Goal: Information Seeking & Learning: Learn about a topic

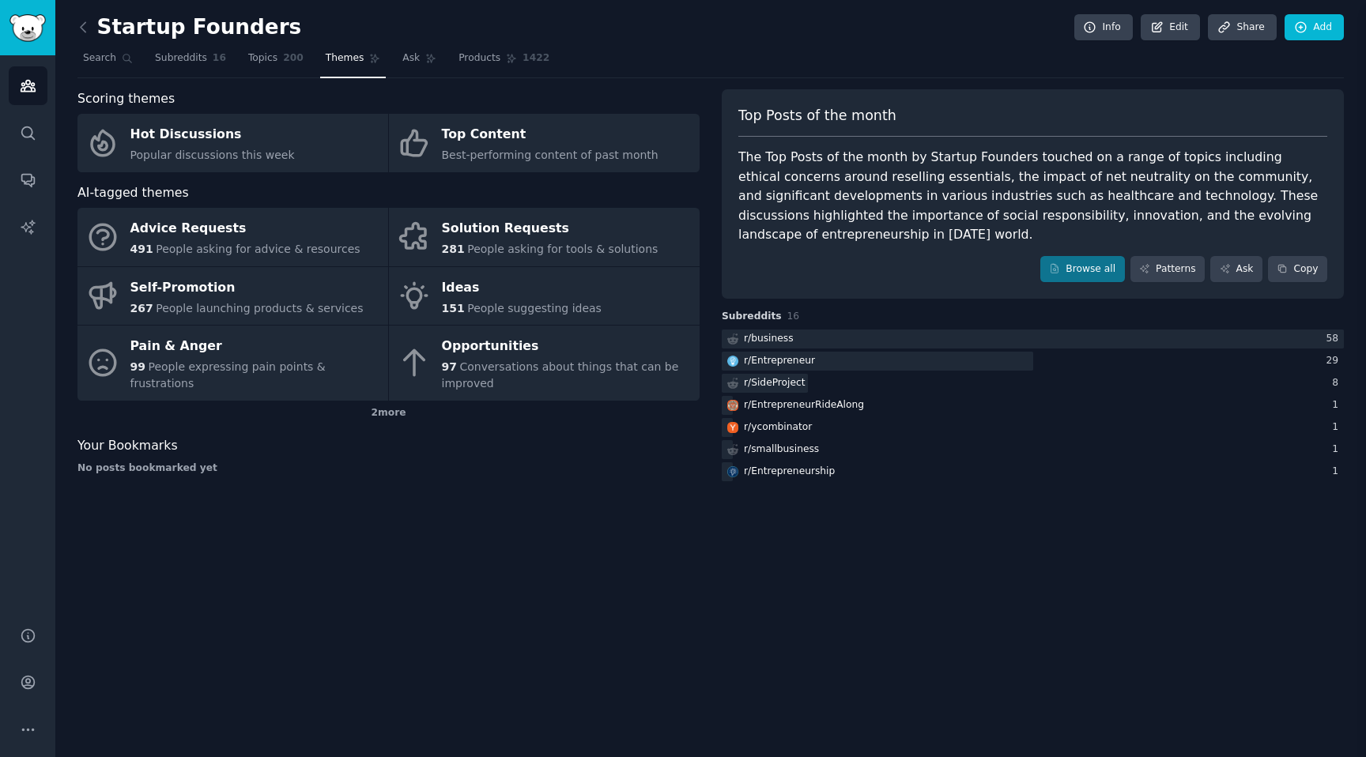
scroll to position [208, 0]
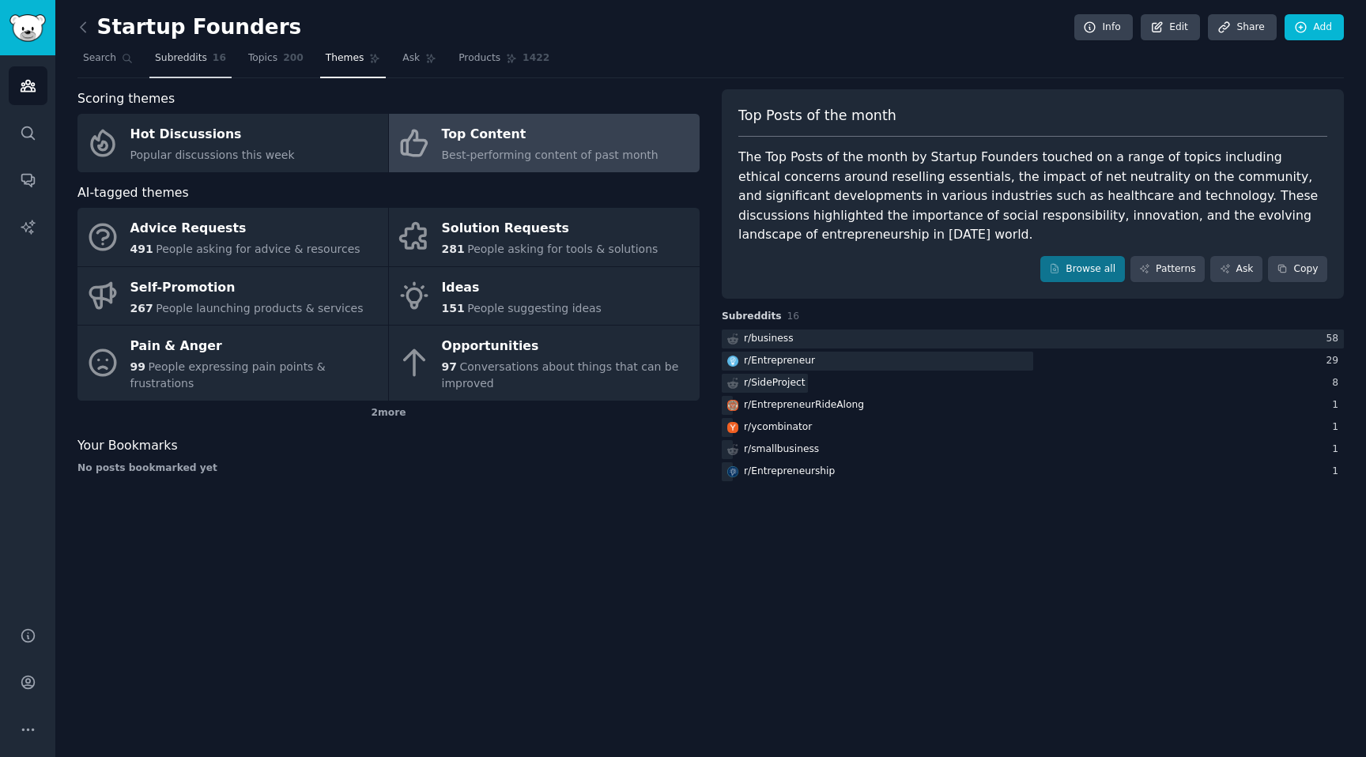
click at [227, 47] on link "Subreddits 16" at bounding box center [190, 62] width 82 height 32
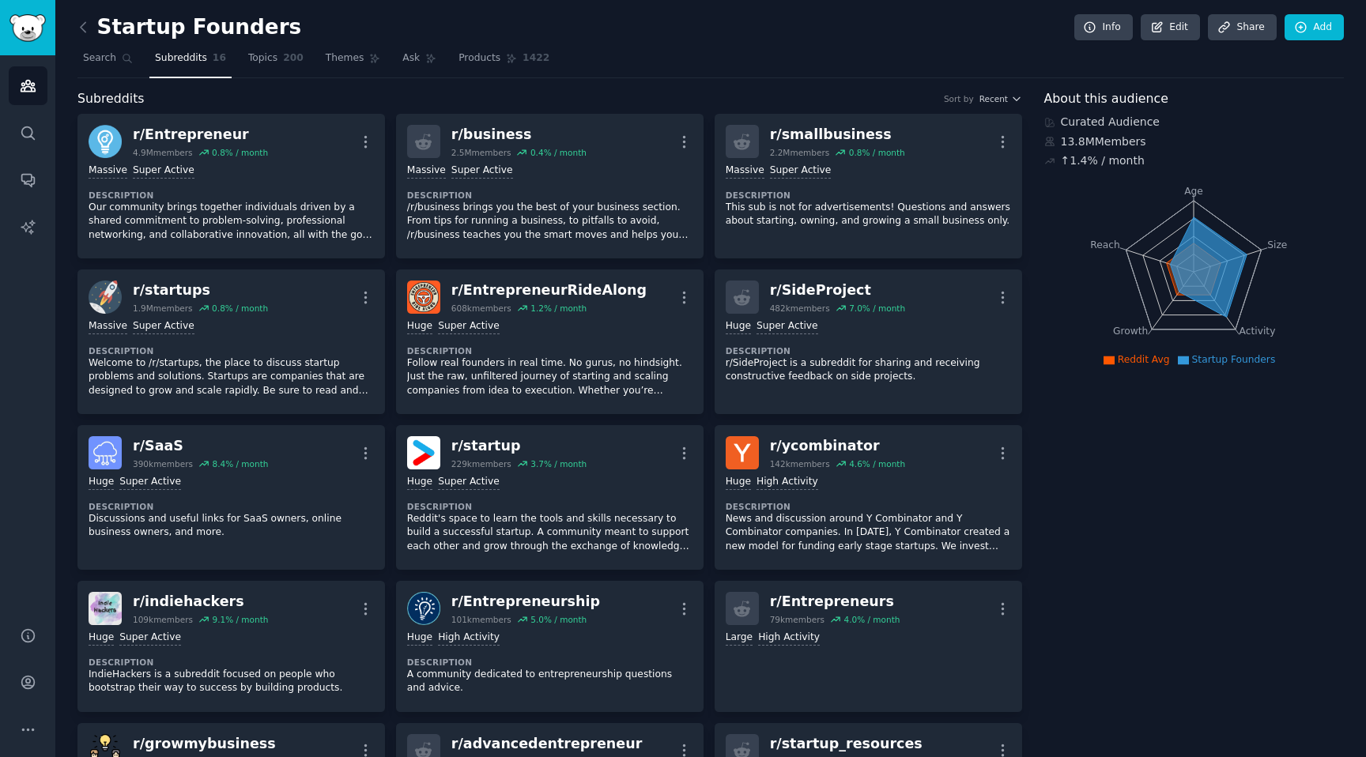
click at [81, 36] on link at bounding box center [87, 27] width 20 height 25
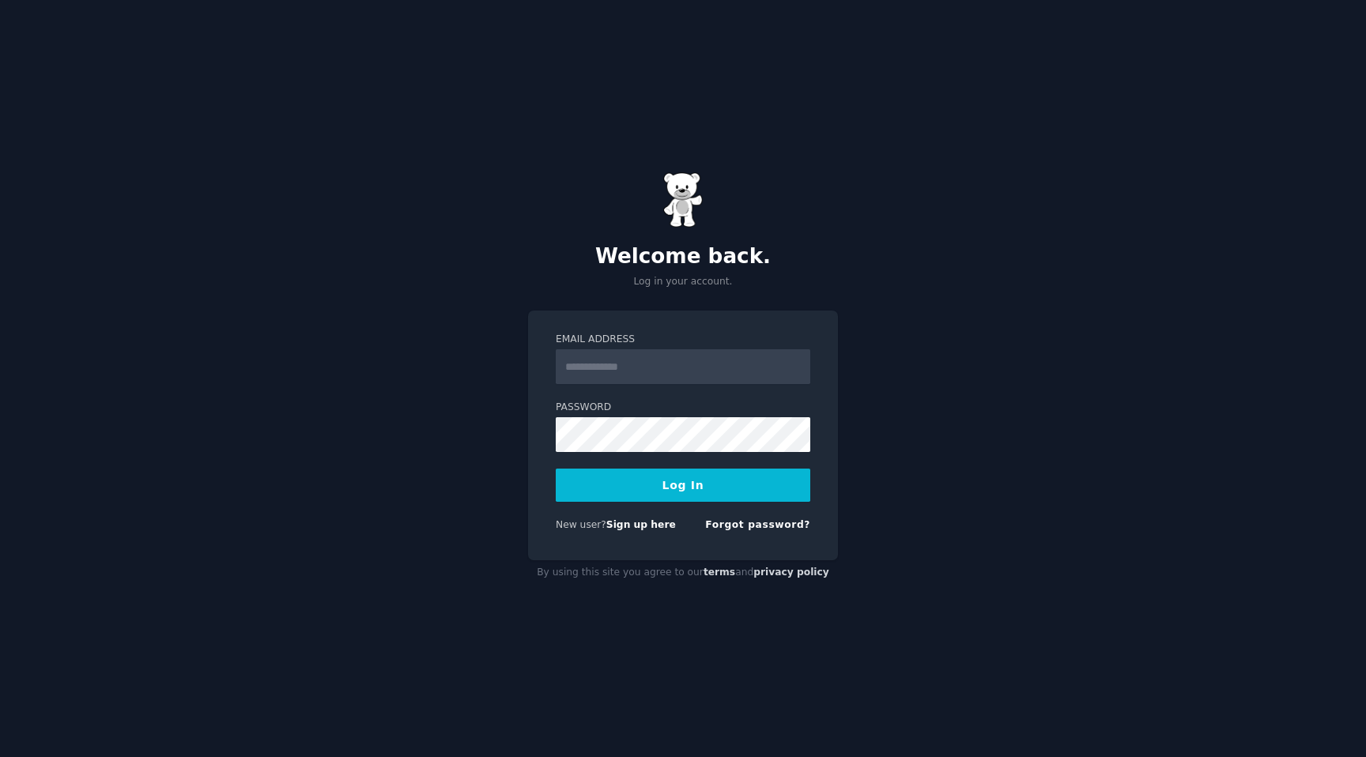
click at [706, 389] on form "Email Address Password Log In New user? Sign up here Forgot password?" at bounding box center [683, 436] width 255 height 206
click at [718, 371] on input "Email Address" at bounding box center [683, 366] width 255 height 35
type input "**********"
click at [542, 466] on div "**********" at bounding box center [683, 436] width 310 height 250
click at [747, 526] on link "Forgot password?" at bounding box center [757, 524] width 105 height 11
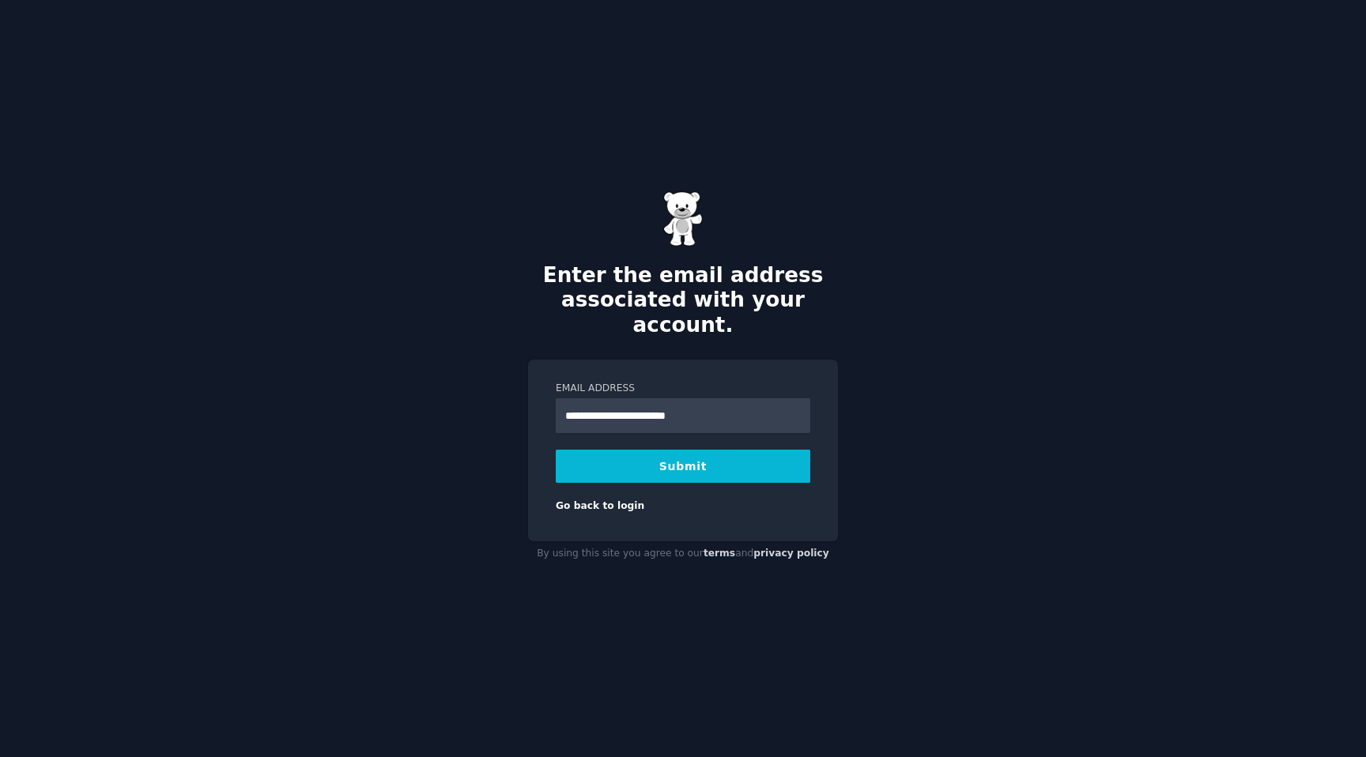
type input "**********"
click at [556, 450] on button "Submit" at bounding box center [683, 466] width 255 height 33
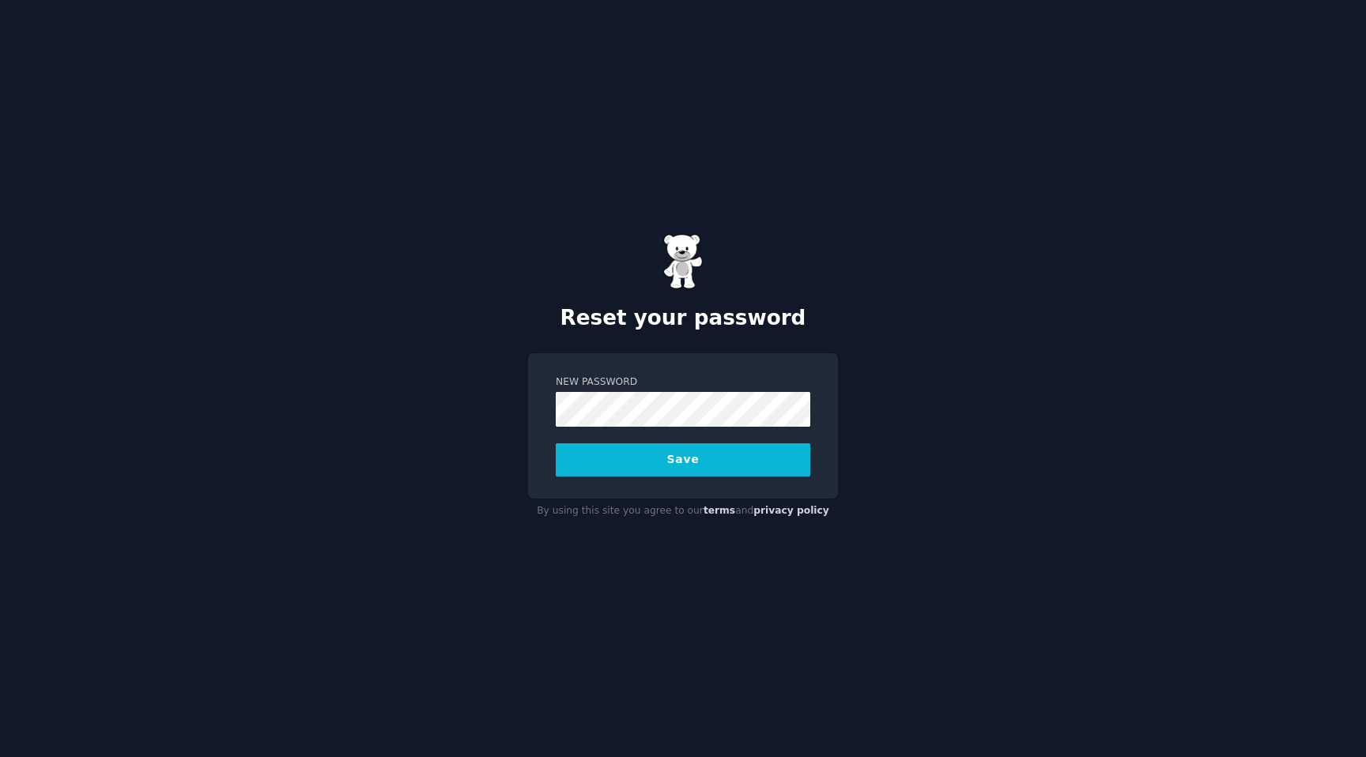
click at [556, 444] on button "Save" at bounding box center [683, 460] width 255 height 33
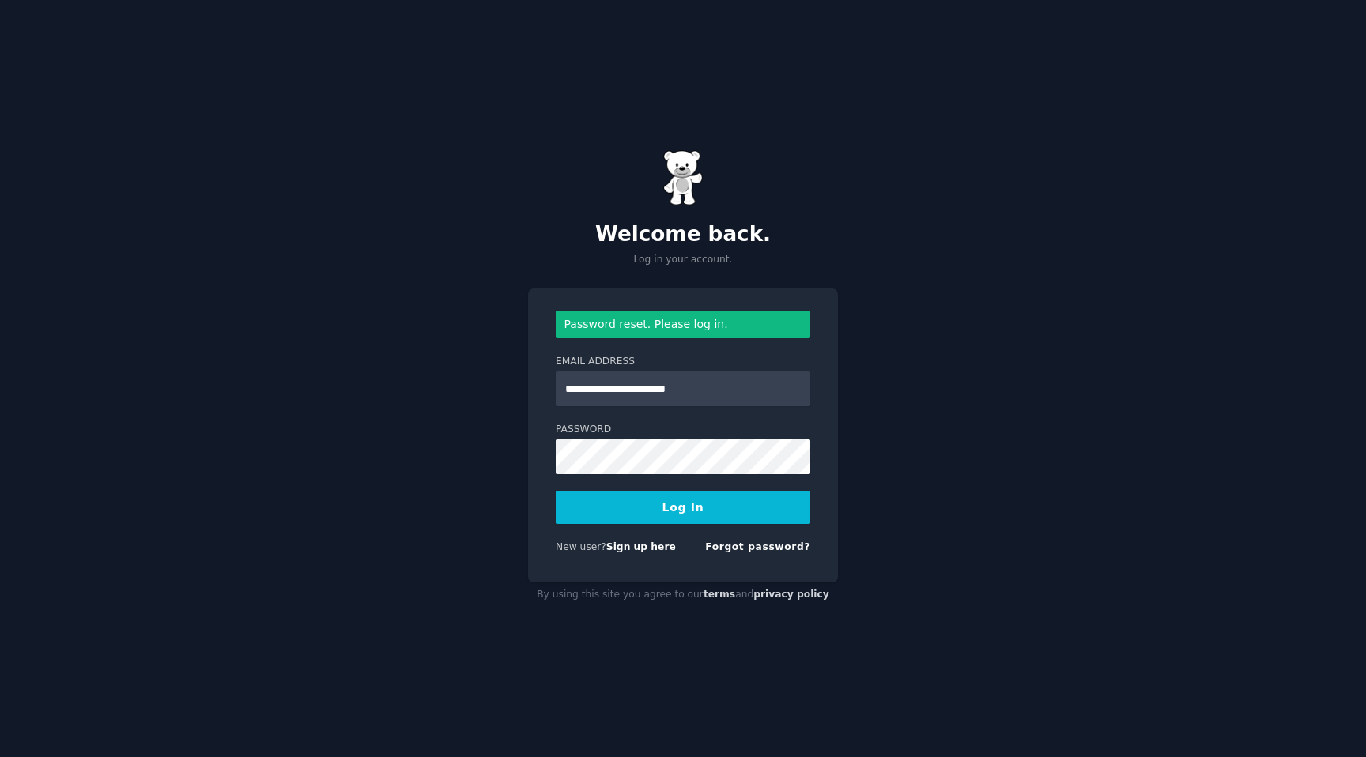
type input "**********"
click at [556, 491] on button "Log In" at bounding box center [683, 507] width 255 height 33
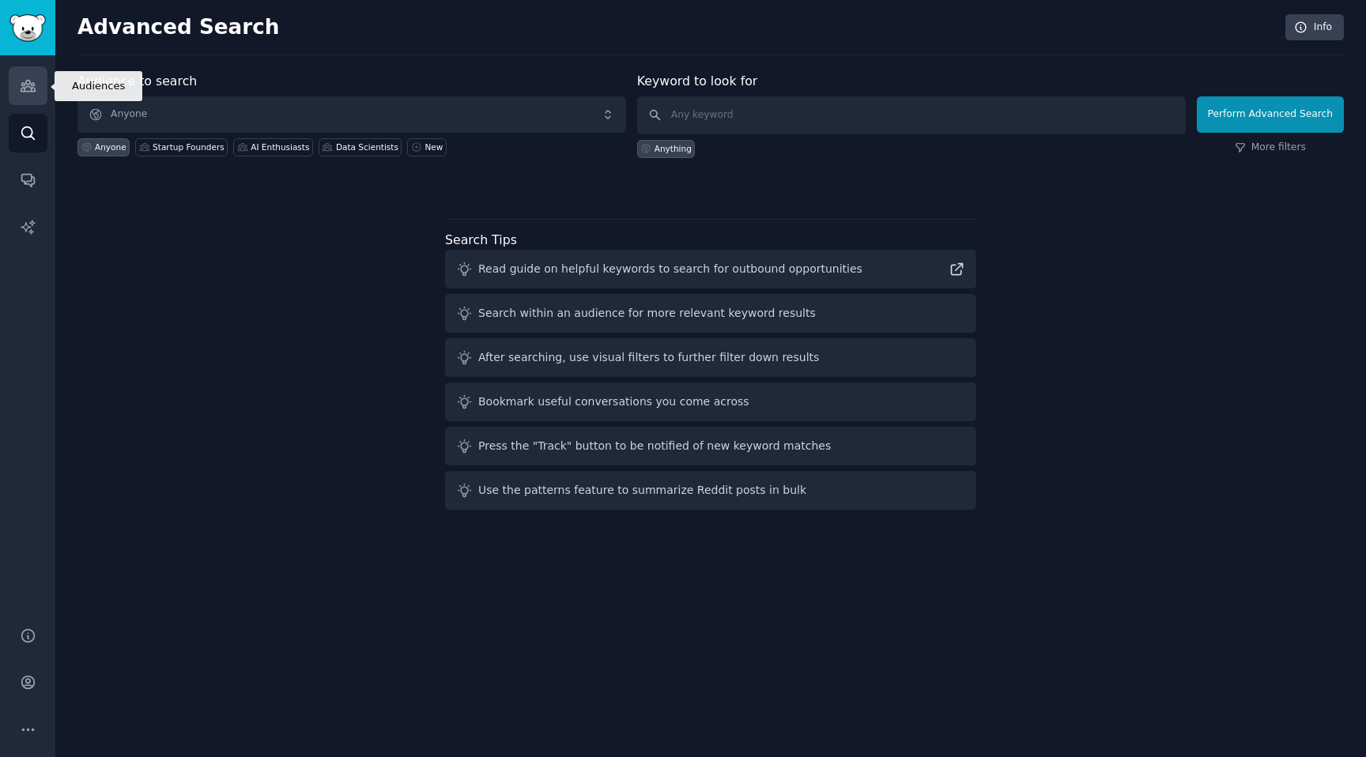
click at [28, 96] on link "Audiences" at bounding box center [28, 85] width 39 height 39
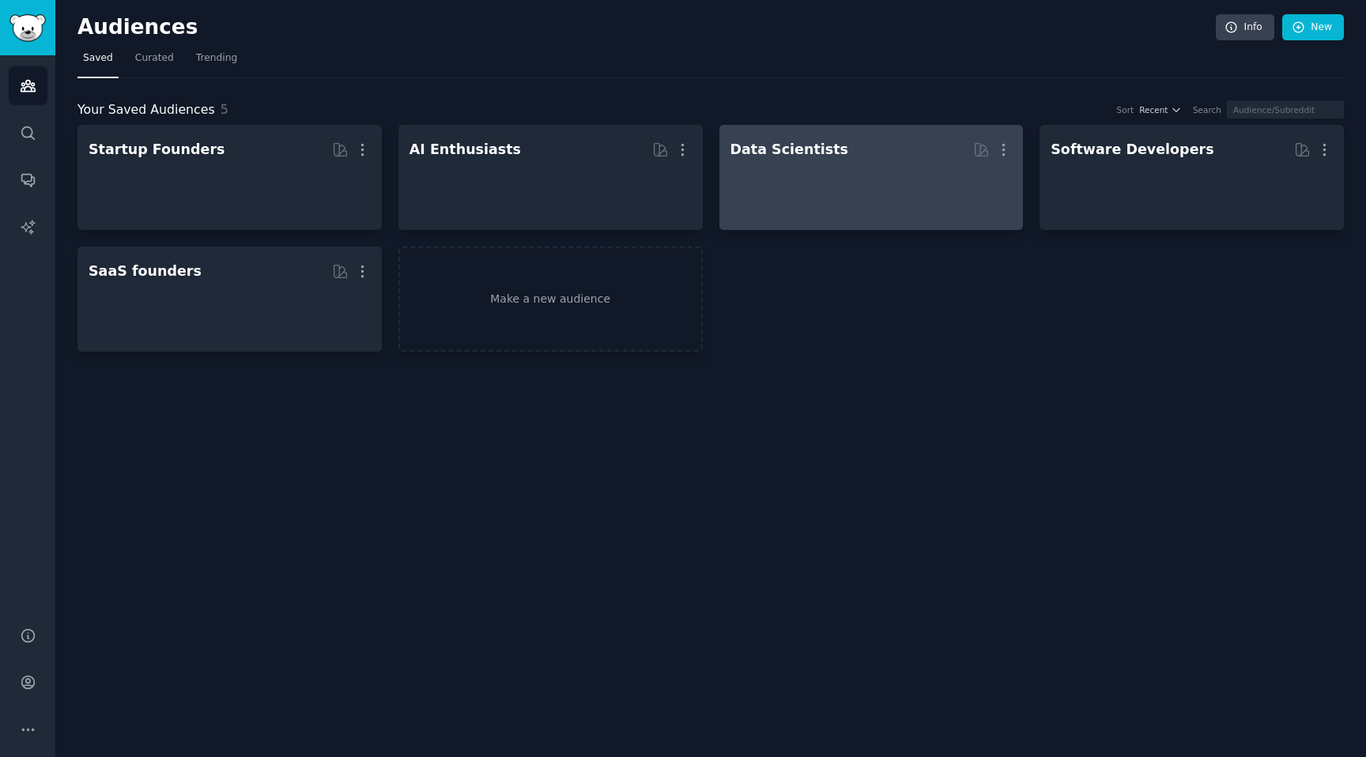
click at [855, 169] on div at bounding box center [871, 191] width 282 height 55
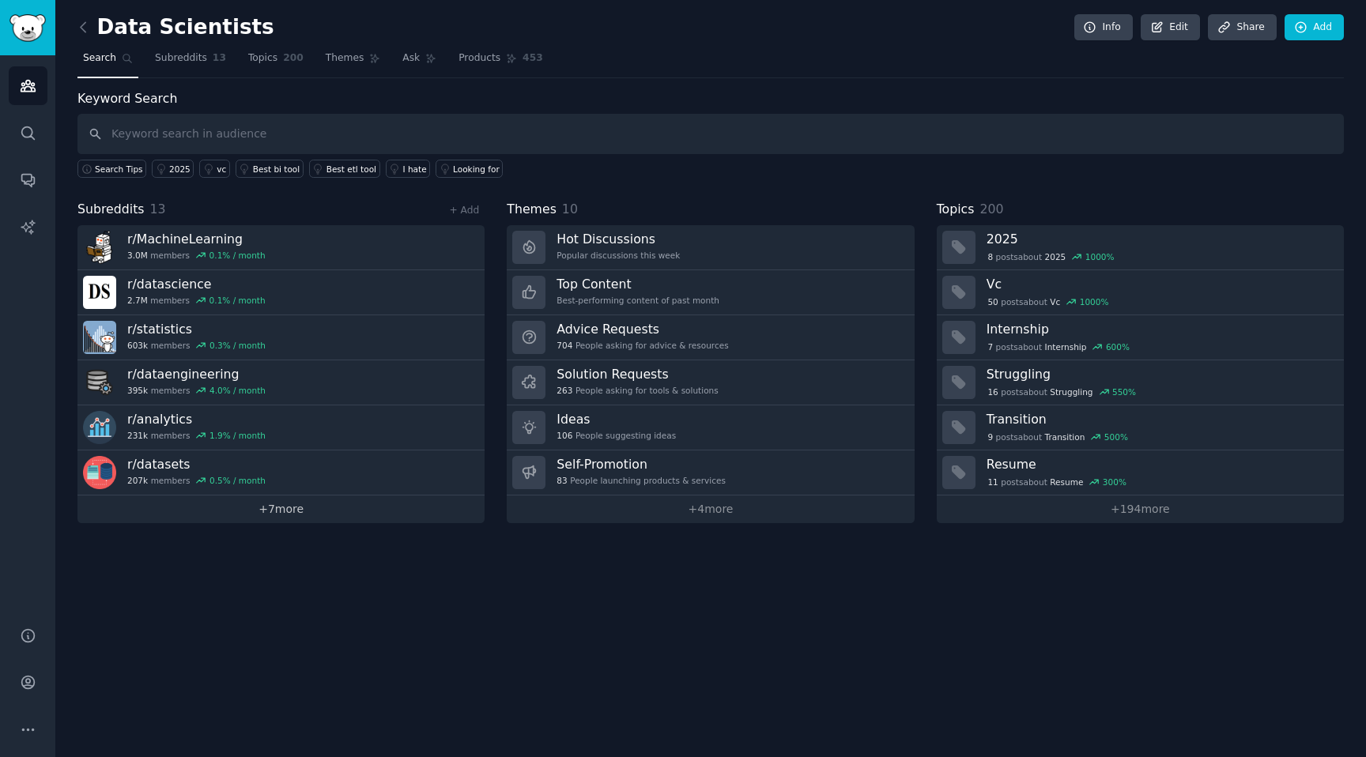
click at [285, 508] on link "+ 7 more" at bounding box center [280, 510] width 407 height 28
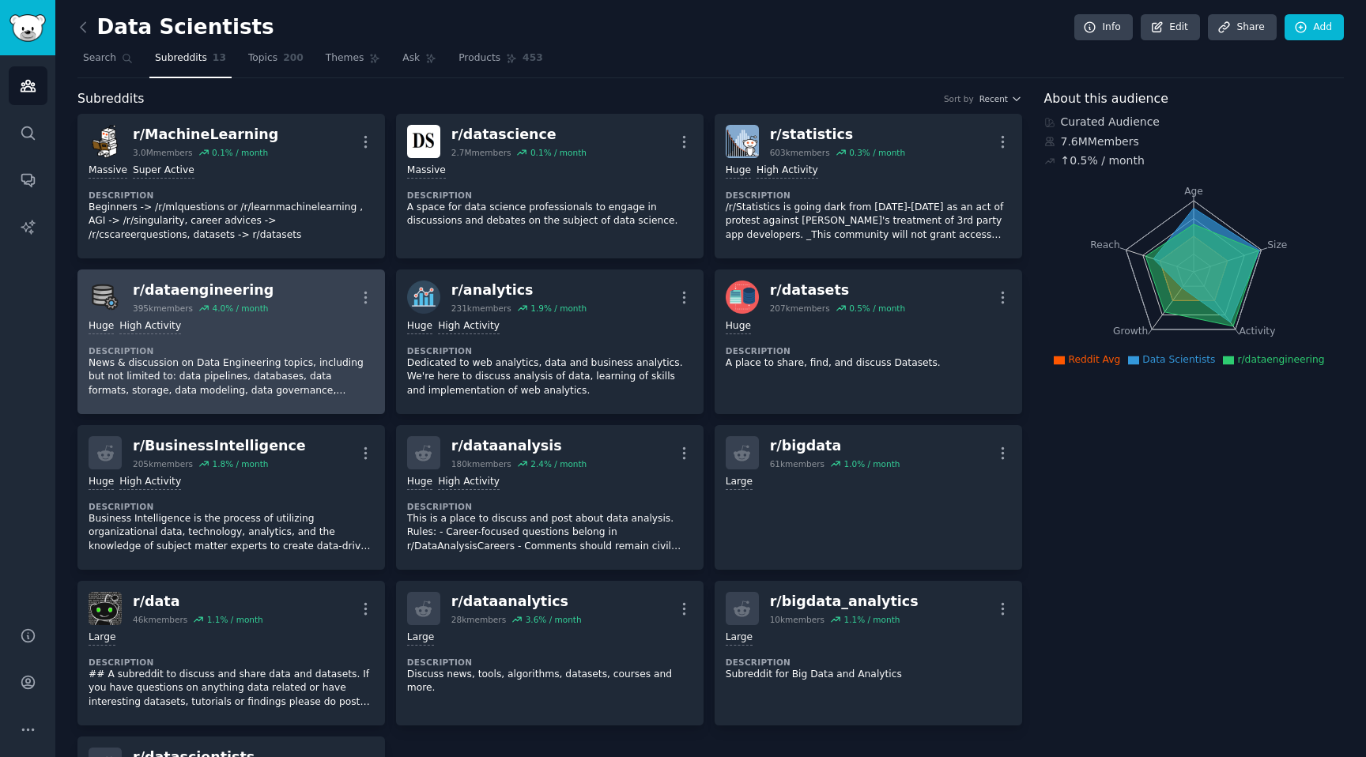
click at [213, 349] on dt "Description" at bounding box center [231, 350] width 285 height 11
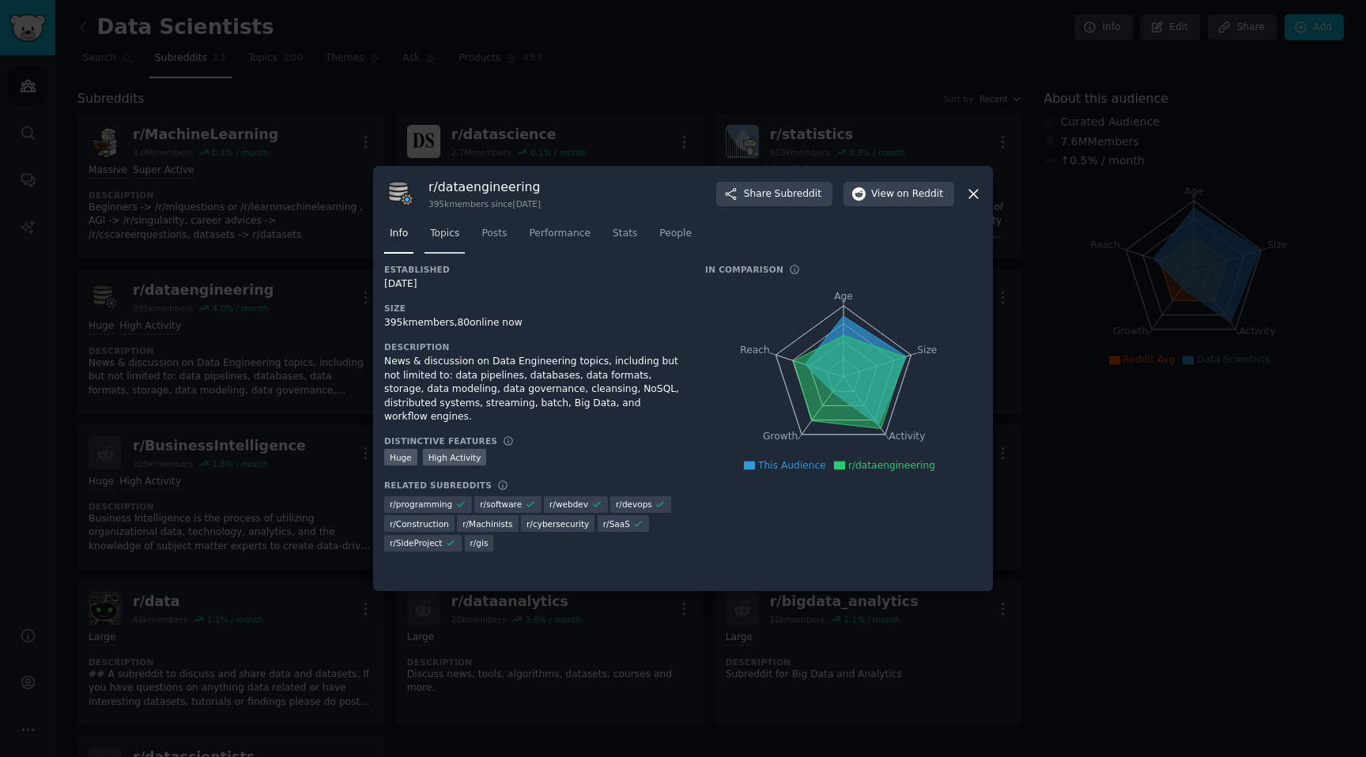
click at [440, 231] on span "Topics" at bounding box center [444, 234] width 29 height 14
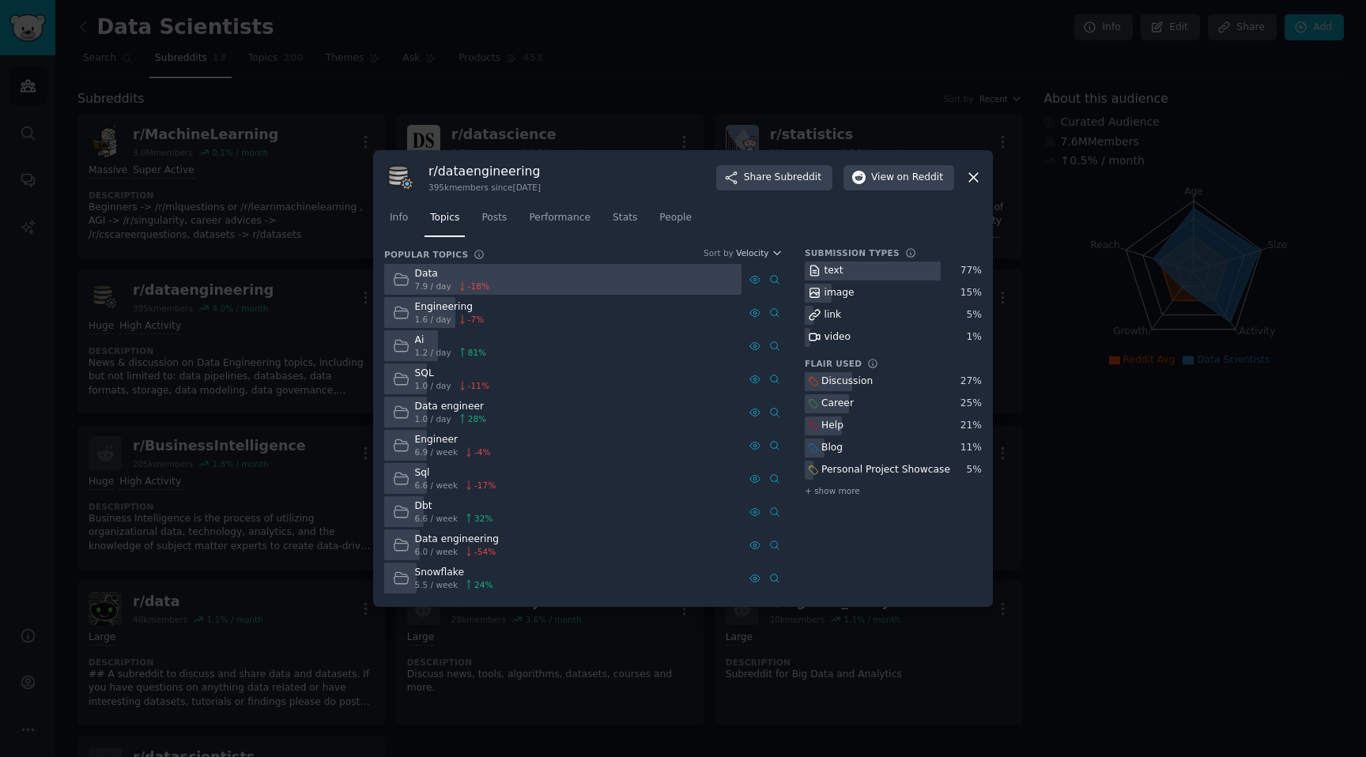
click at [527, 285] on div at bounding box center [562, 279] width 357 height 31
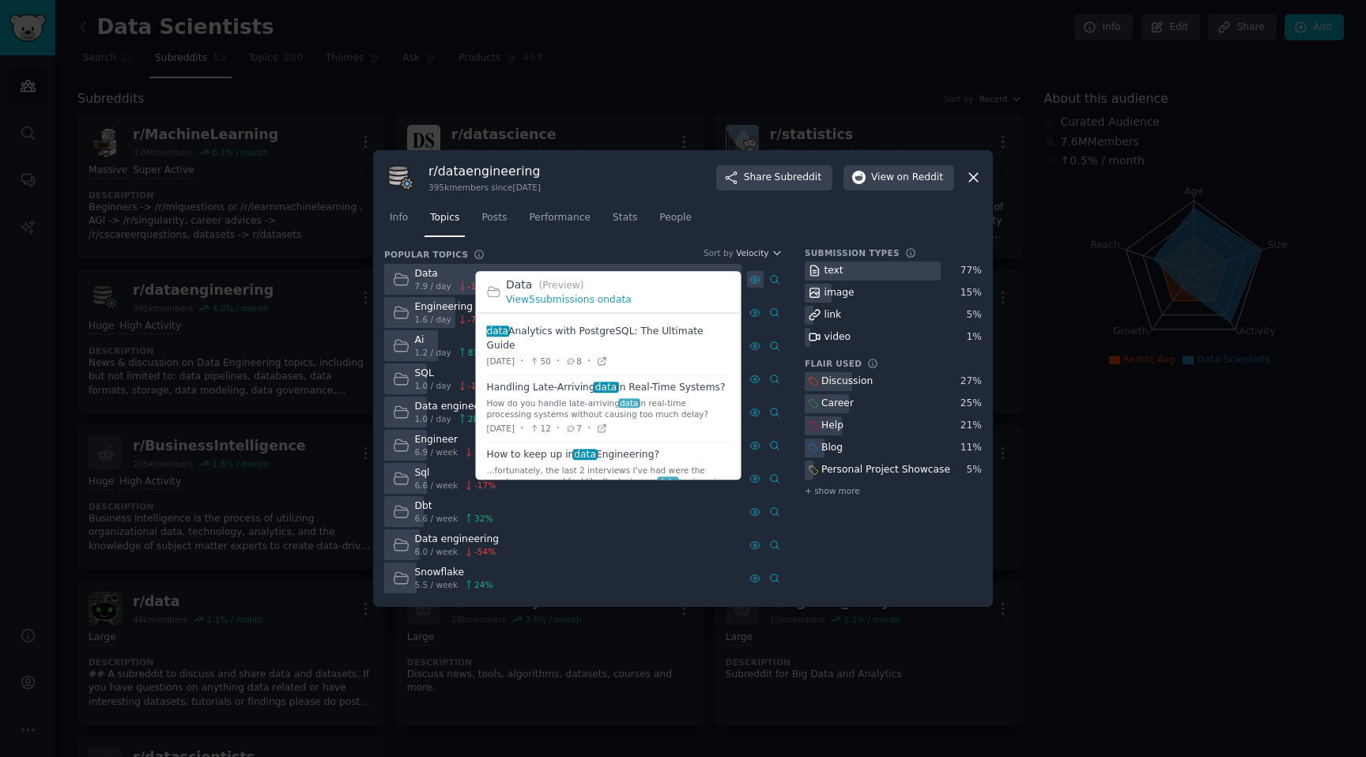
click at [757, 285] on div at bounding box center [755, 279] width 17 height 17
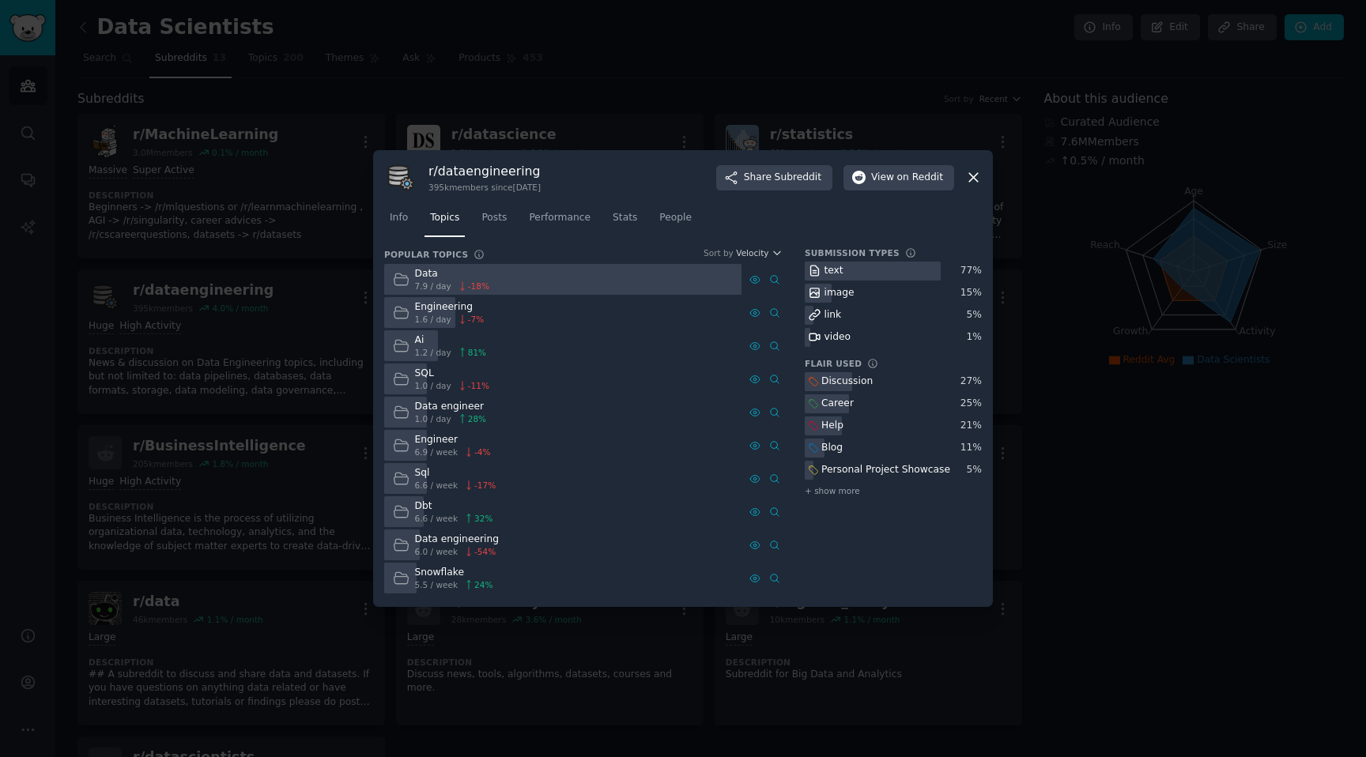
click at [341, 279] on div at bounding box center [683, 378] width 1366 height 757
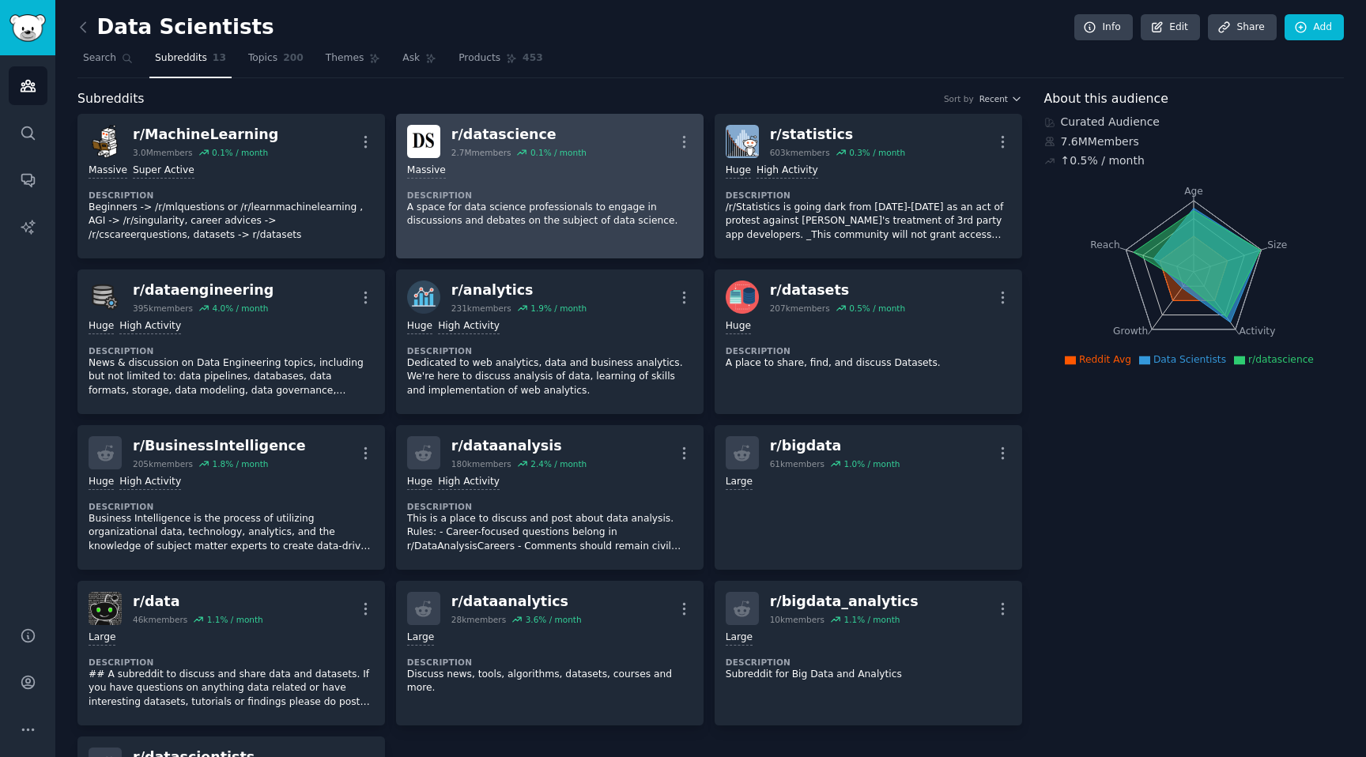
click at [621, 183] on div "1,000,000+ members Massive Description A space for data science professionals t…" at bounding box center [549, 196] width 285 height 76
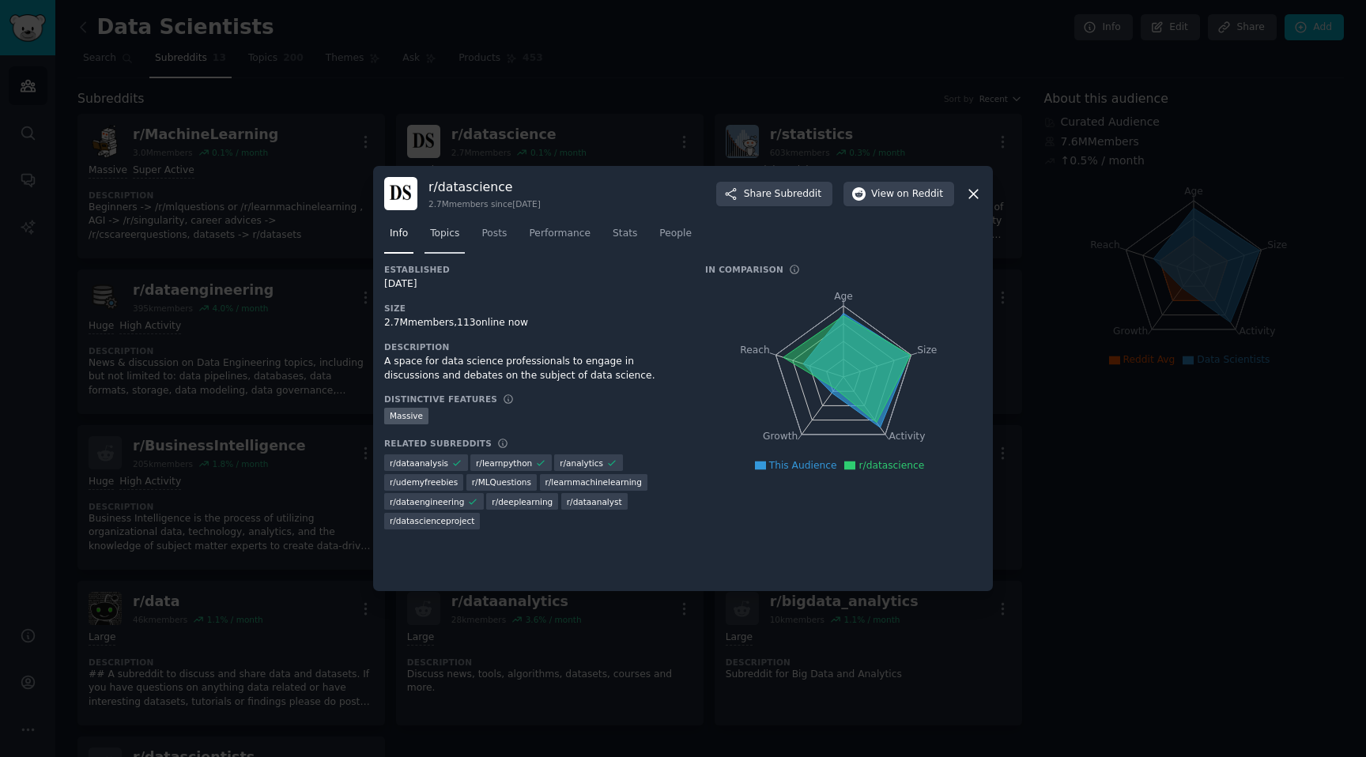
click at [436, 239] on span "Topics" at bounding box center [444, 234] width 29 height 14
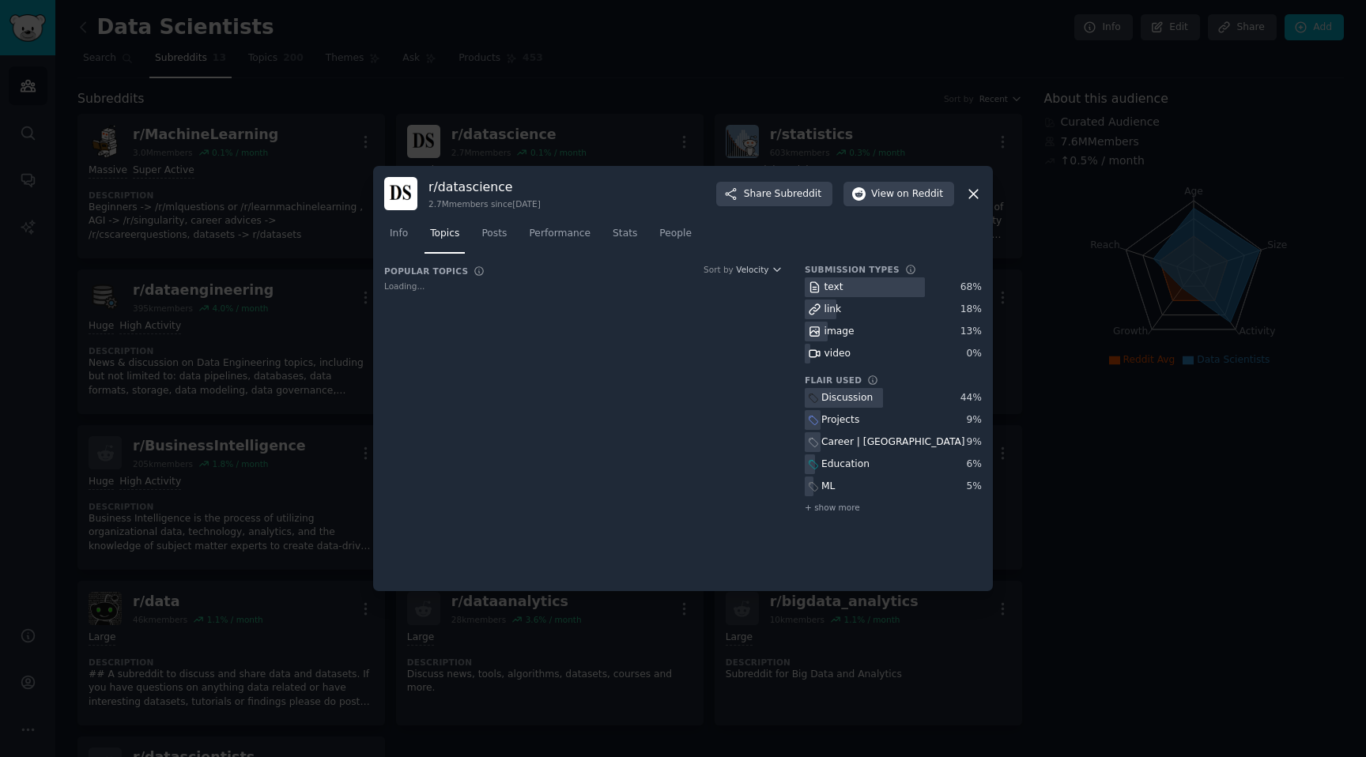
click at [217, 248] on div at bounding box center [683, 378] width 1366 height 757
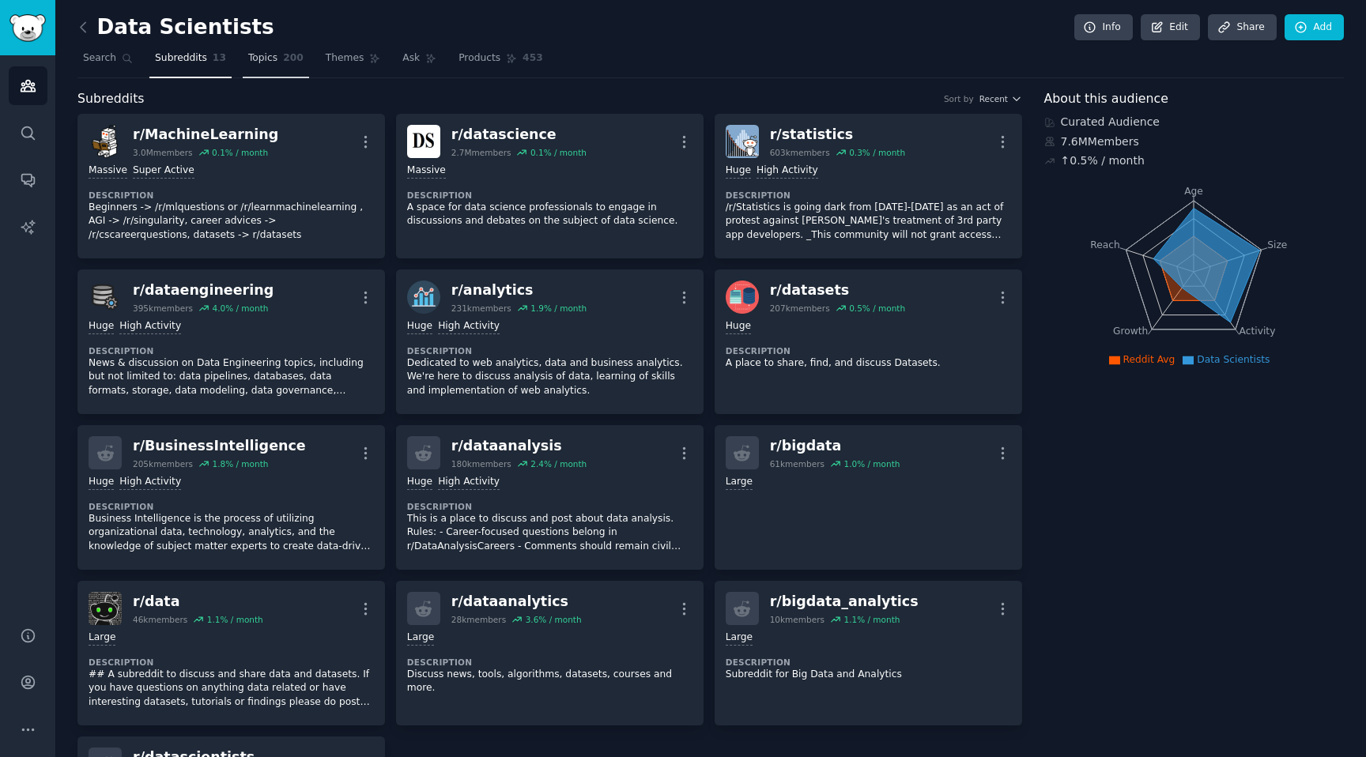
click at [258, 72] on link "Topics 200" at bounding box center [276, 62] width 66 height 32
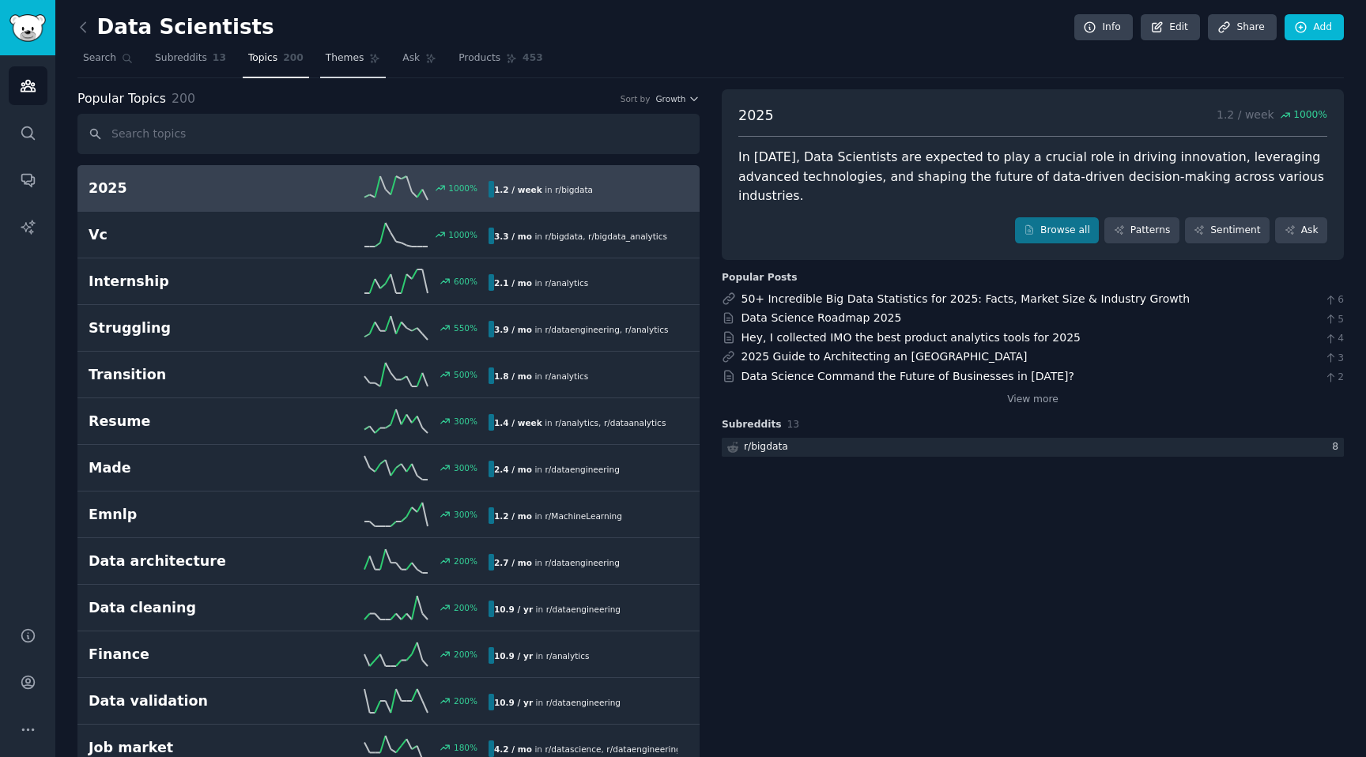
click at [342, 71] on link "Themes" at bounding box center [353, 62] width 66 height 32
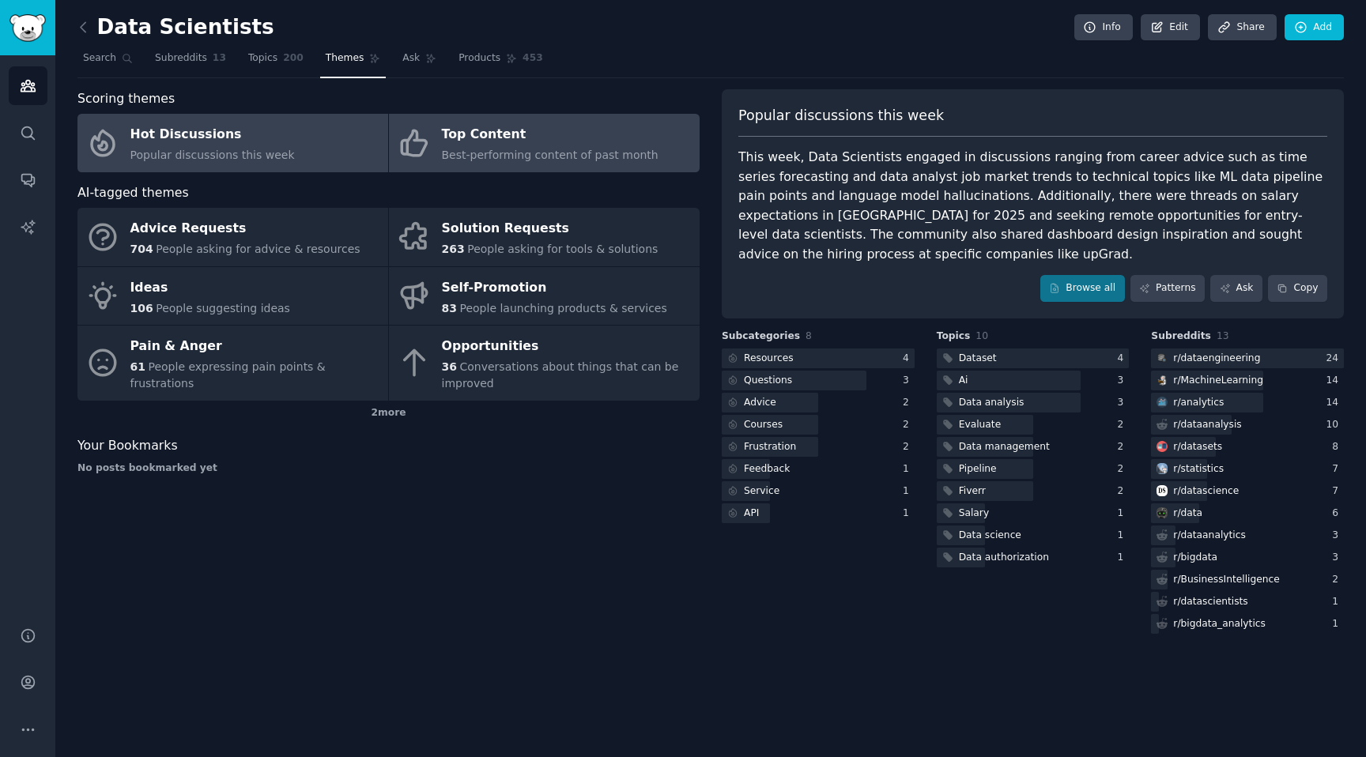
click at [618, 127] on div "Top Content" at bounding box center [550, 135] width 217 height 25
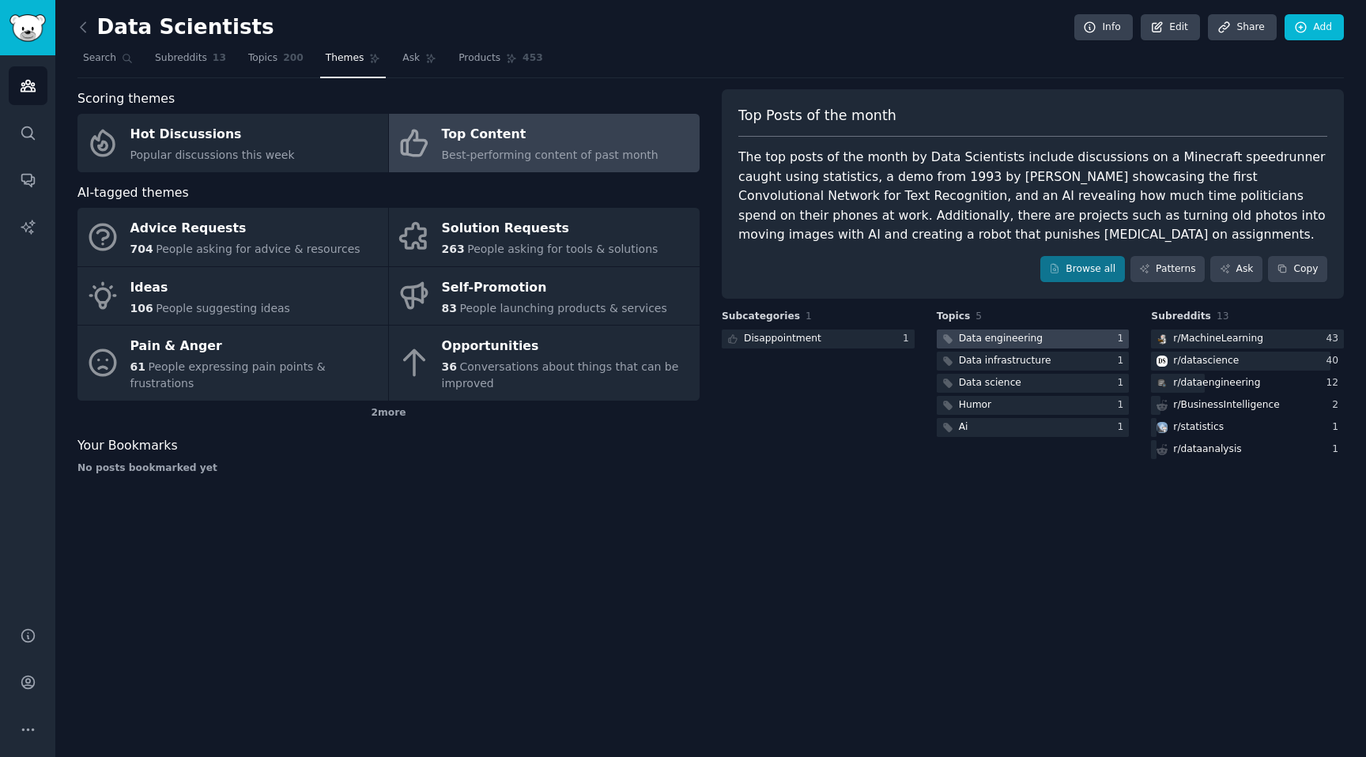
click at [1006, 334] on div "Data engineering" at bounding box center [1001, 339] width 84 height 14
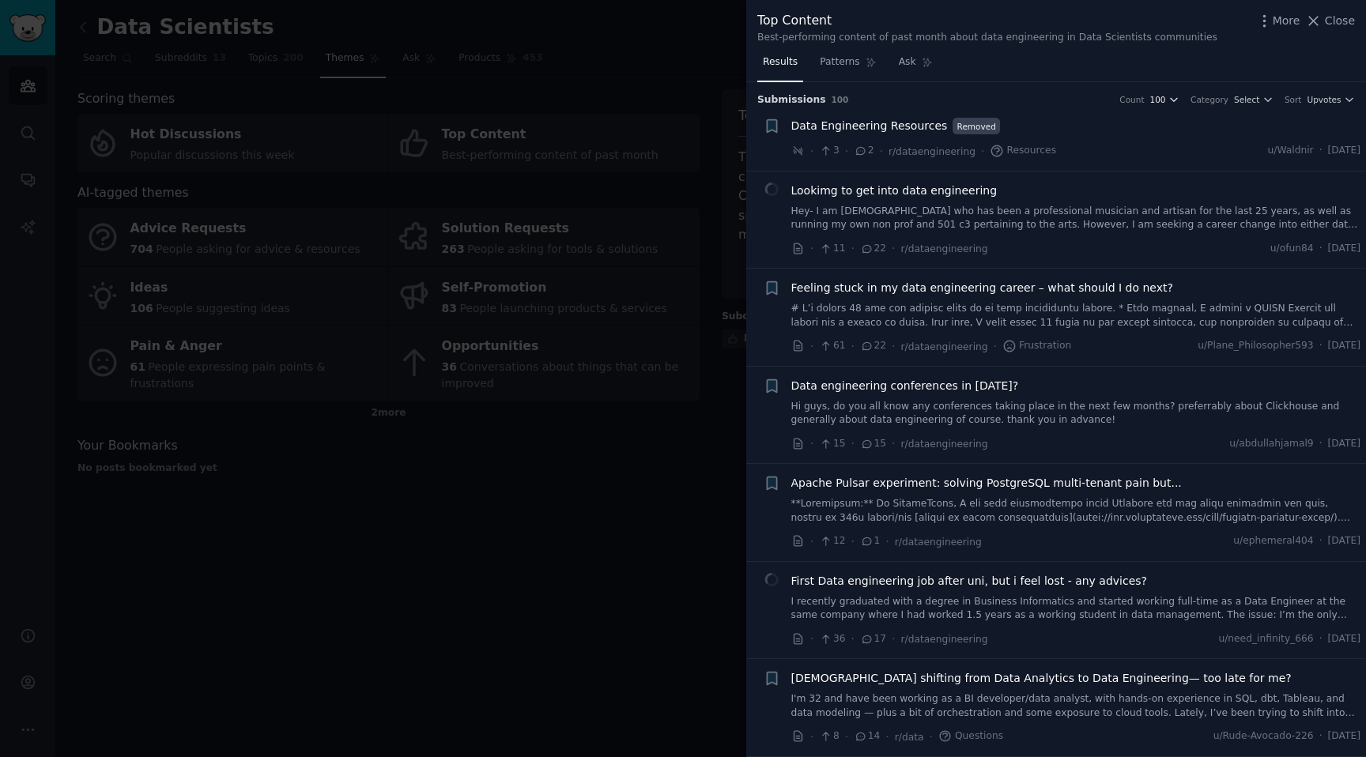
click at [1162, 101] on span "100" at bounding box center [1158, 99] width 16 height 11
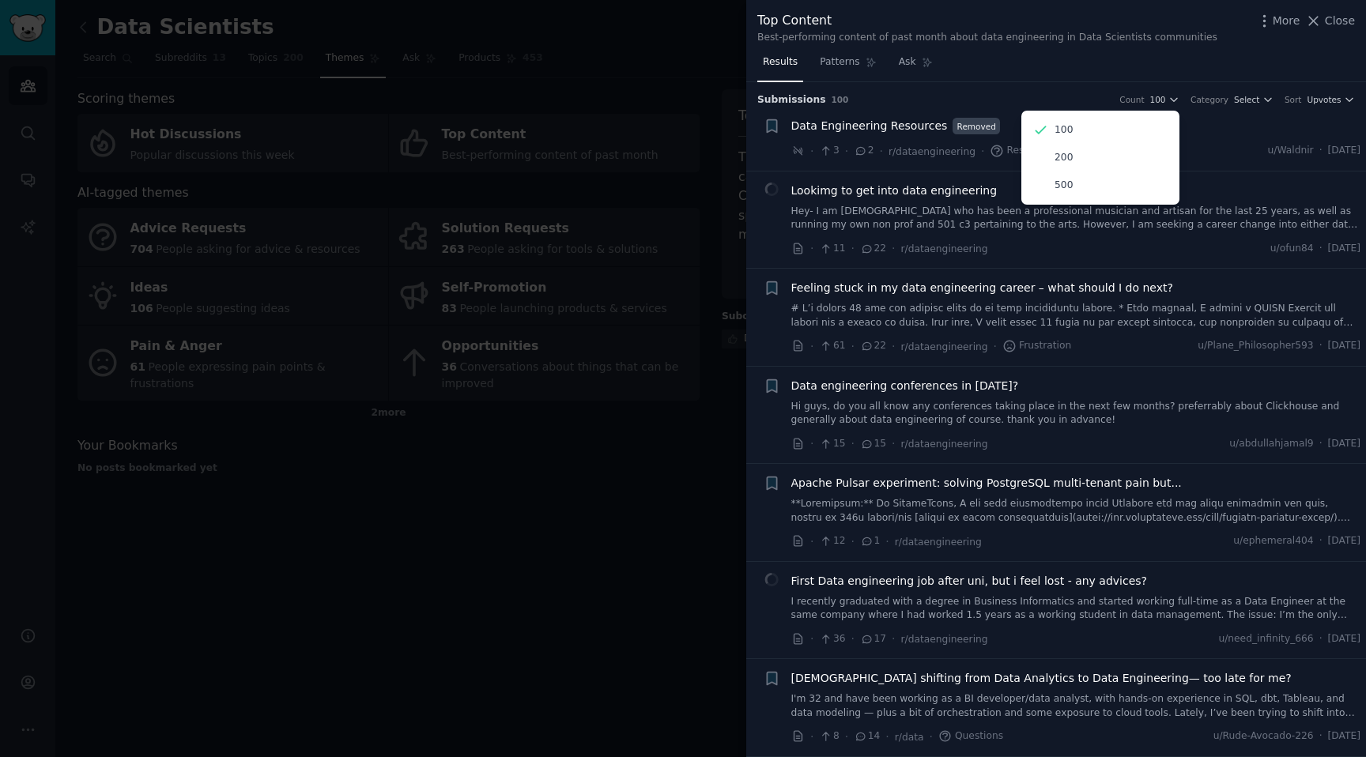
click at [1045, 93] on h3 "Submission s 100 Count 100 100 200 500 Category Select Sort Upvotes" at bounding box center [1056, 100] width 598 height 14
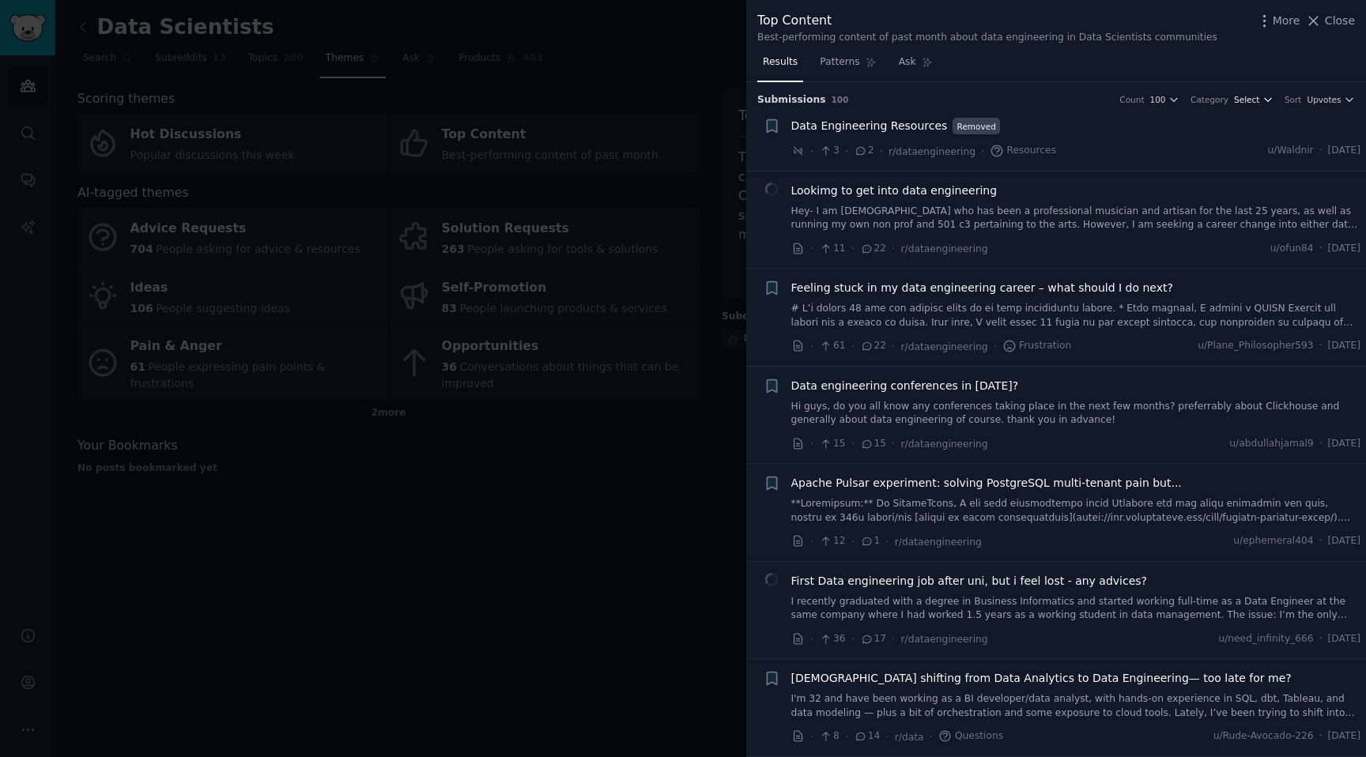
click at [1263, 105] on icon "button" at bounding box center [1268, 99] width 11 height 11
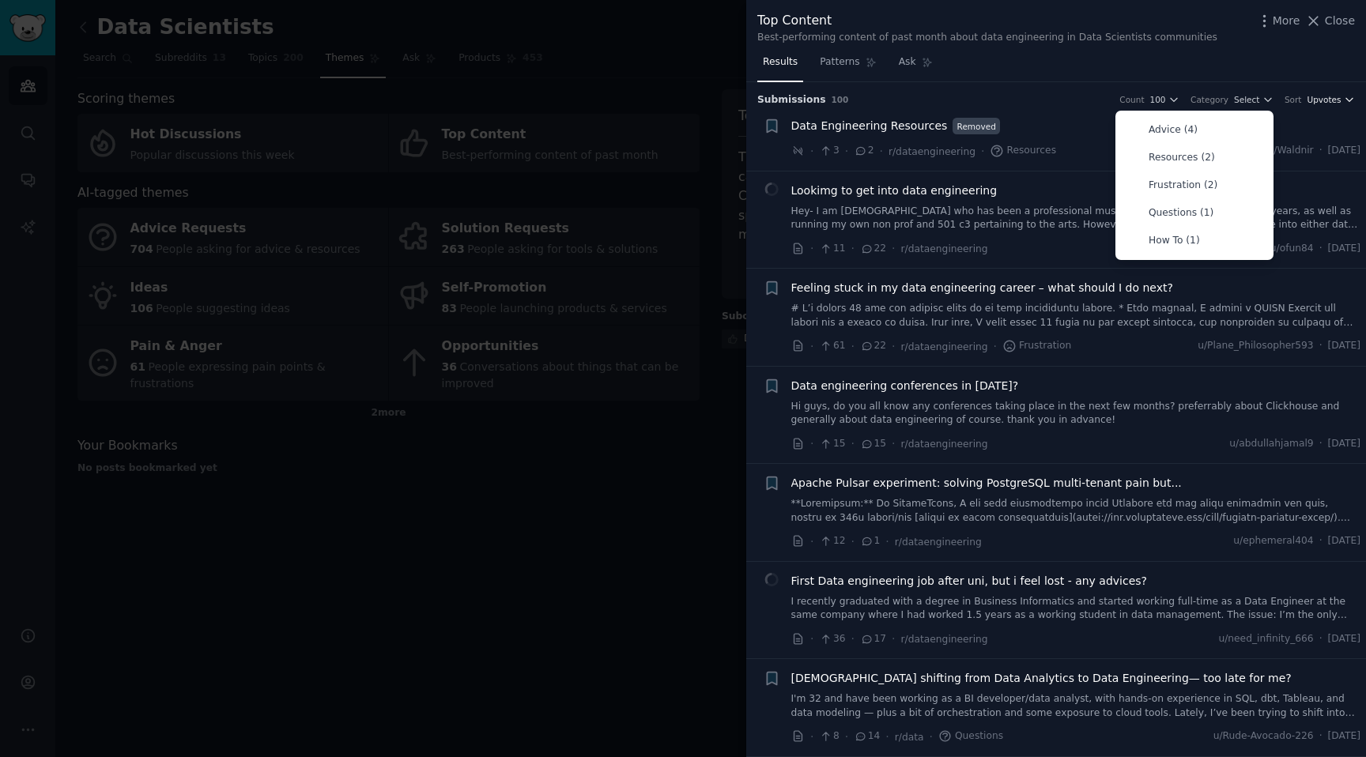
click at [1314, 104] on span "Upvotes" at bounding box center [1324, 99] width 34 height 11
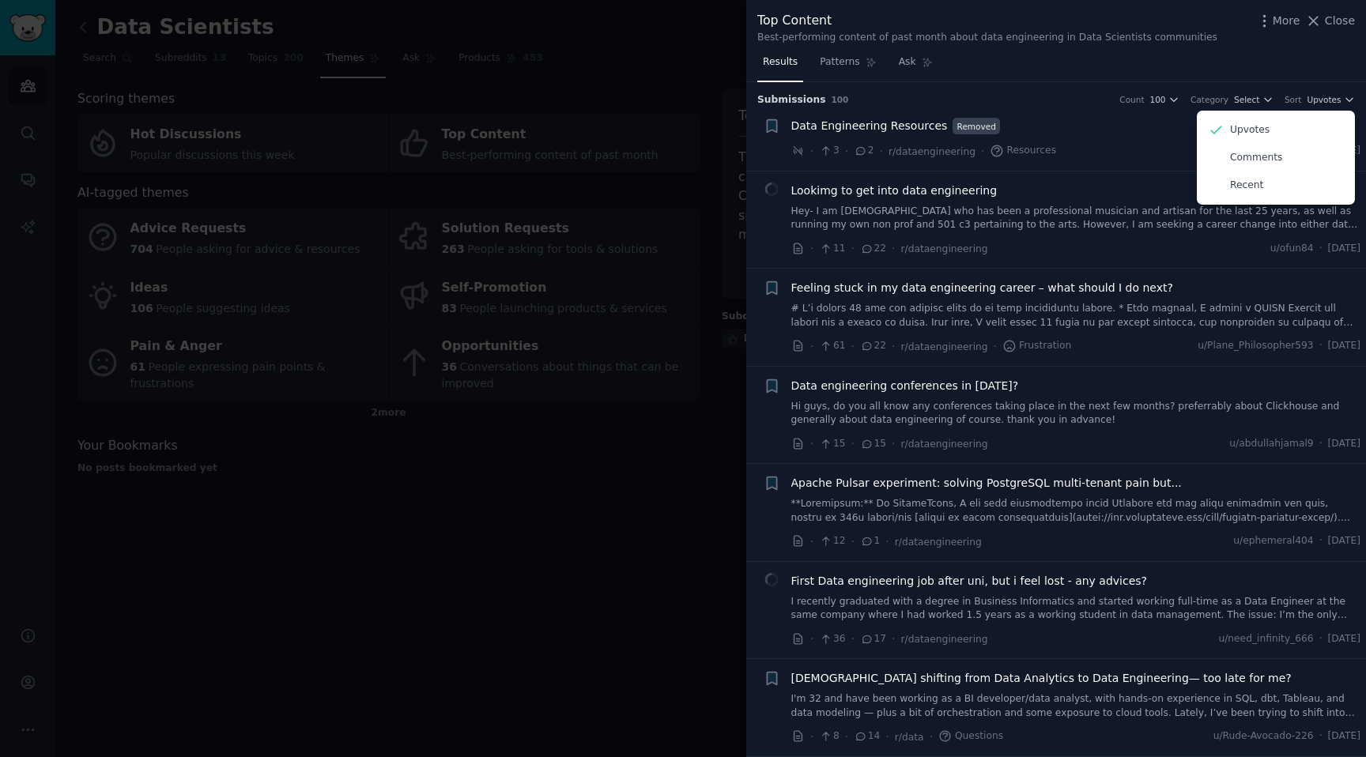
click at [1039, 104] on h3 "Submission s 100 Count 100 Category Select Sort Upvotes Upvotes Comments Recent" at bounding box center [1056, 100] width 598 height 14
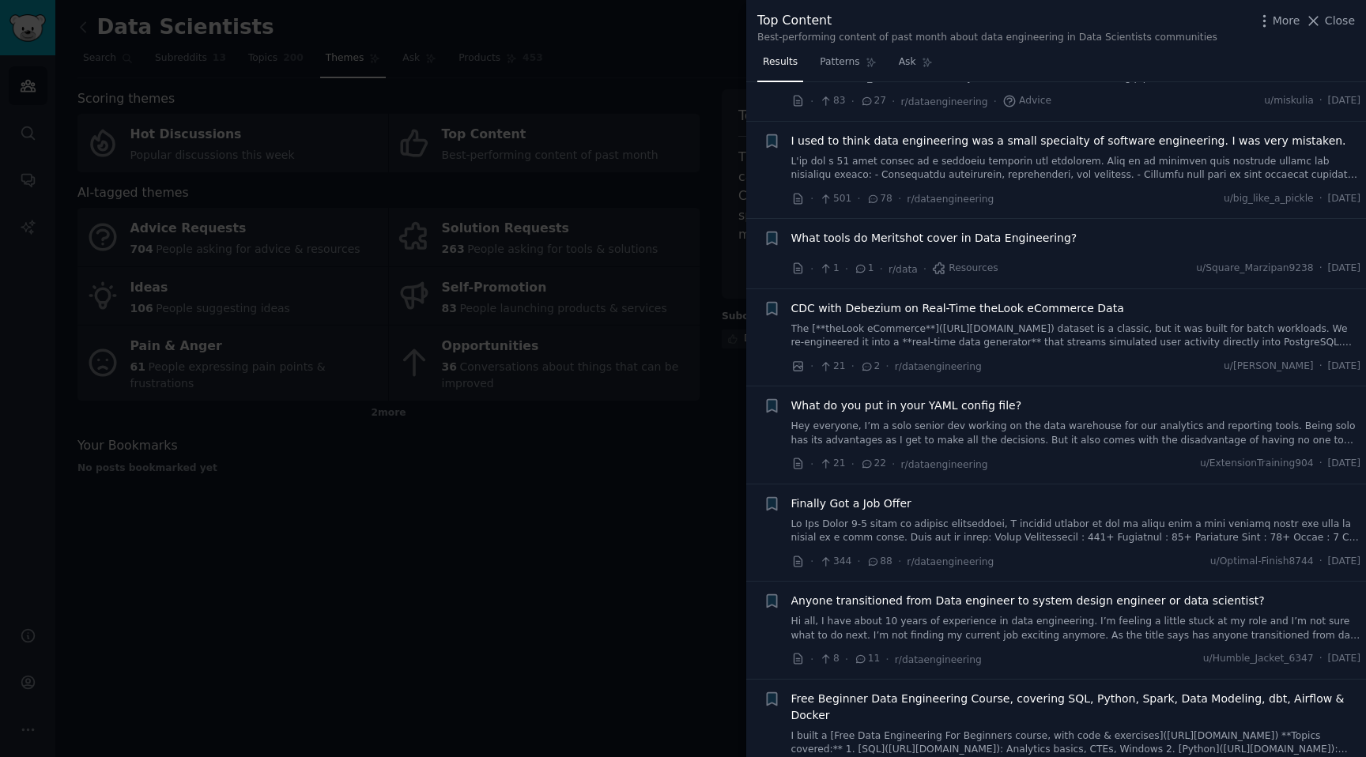
scroll to position [1870, 0]
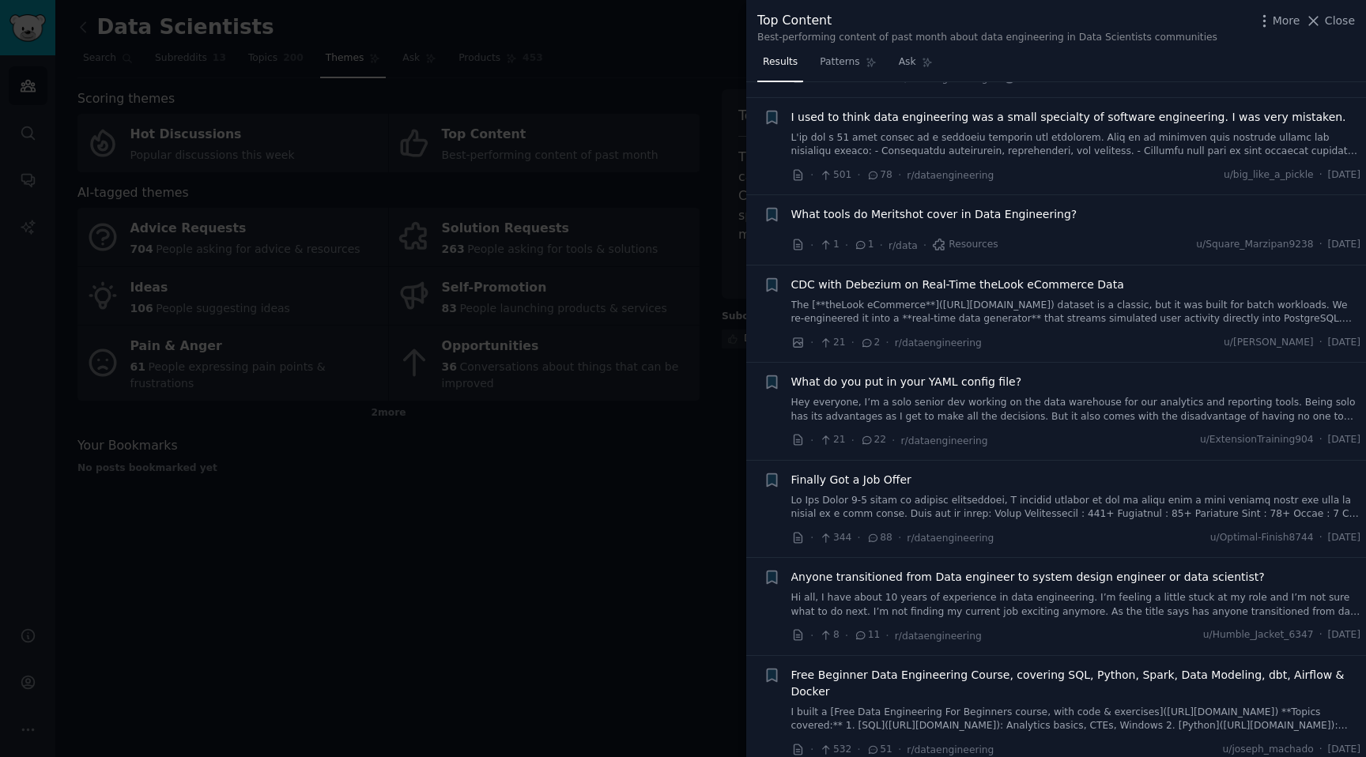
click at [548, 568] on div at bounding box center [683, 378] width 1366 height 757
